Goal: Transaction & Acquisition: Book appointment/travel/reservation

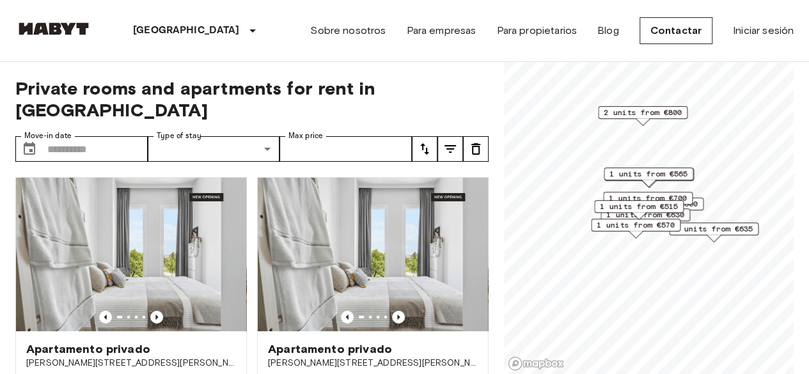
scroll to position [19, 0]
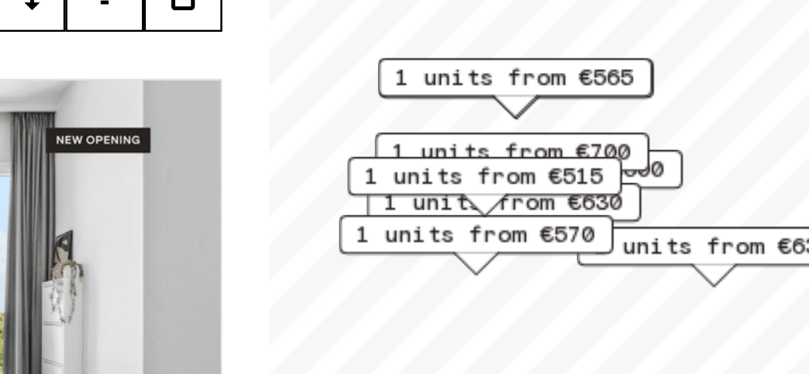
click at [584, 43] on div "181 units from €1100 1 units from €600 1 units from €625 1 units from €635 2 un…" at bounding box center [649, 43] width 290 height 0
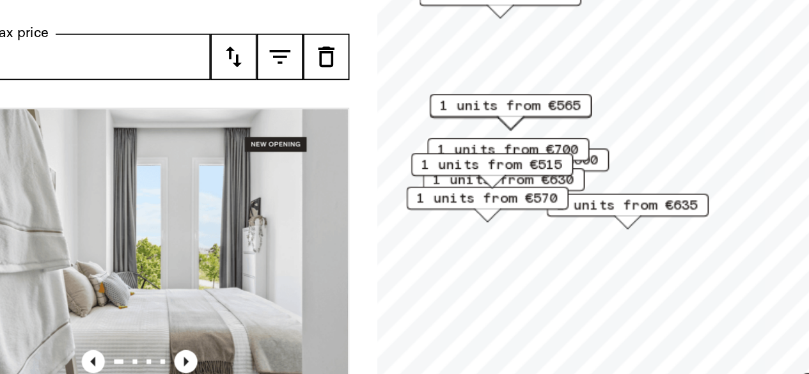
click at [582, 179] on span "1 units from €700" at bounding box center [576, 181] width 78 height 12
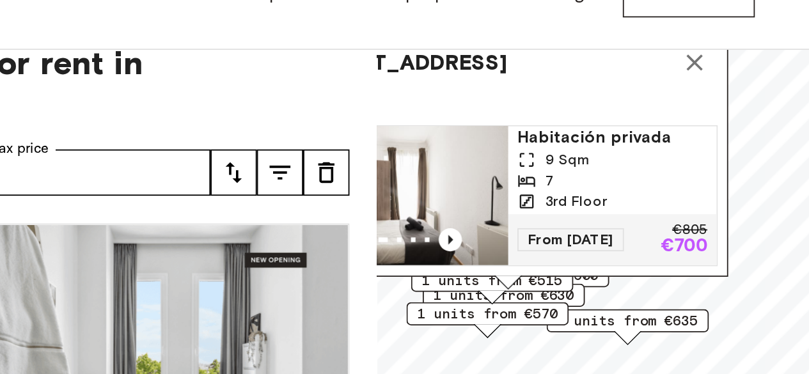
scroll to position [19, 0]
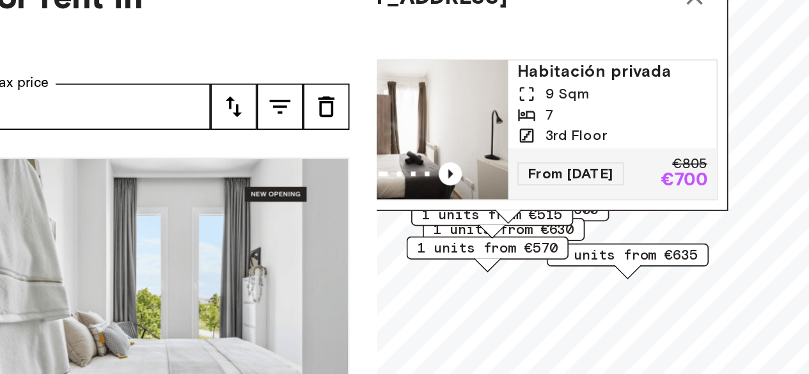
click at [538, 148] on img "Map marker" at bounding box center [518, 142] width 115 height 77
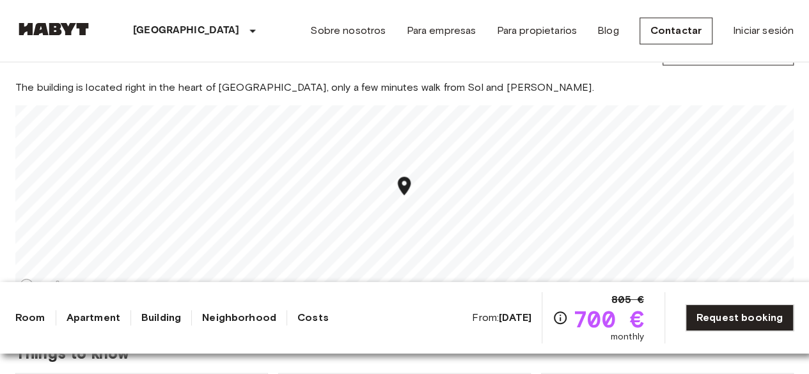
scroll to position [1151, 0]
